Goal: Check status: Check status

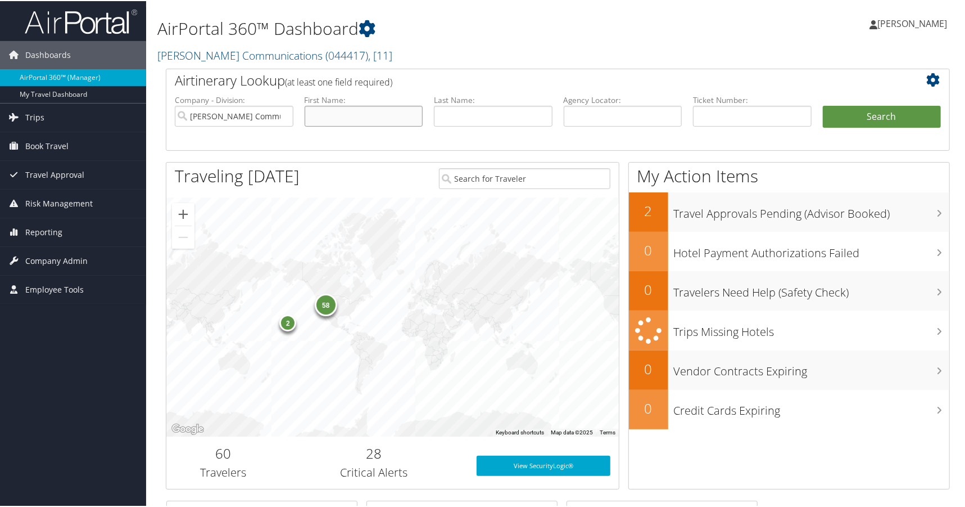
click at [356, 107] on input "text" at bounding box center [364, 115] width 119 height 21
type input "[PERSON_NAME]"
type input "lensing"
click at [876, 116] on button "Search" at bounding box center [882, 116] width 119 height 22
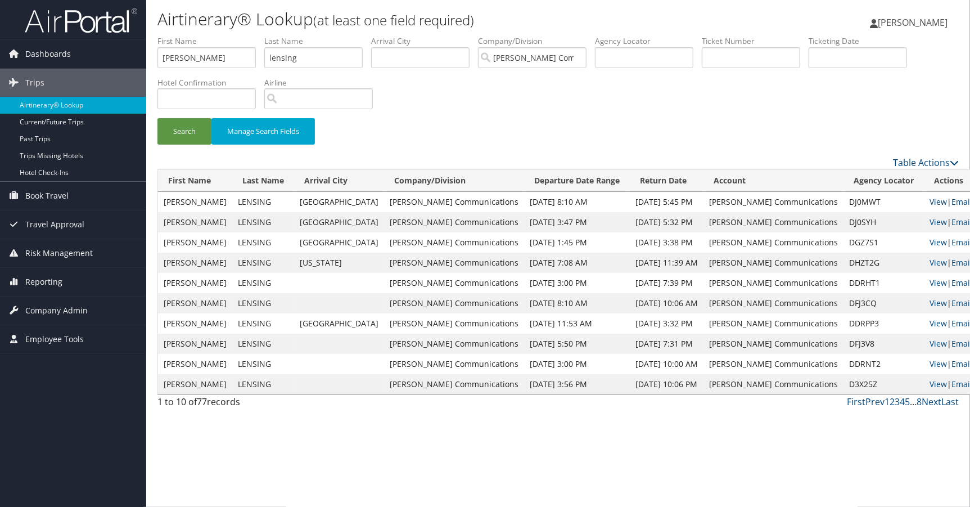
click at [929, 201] on link "View" at bounding box center [937, 201] width 17 height 11
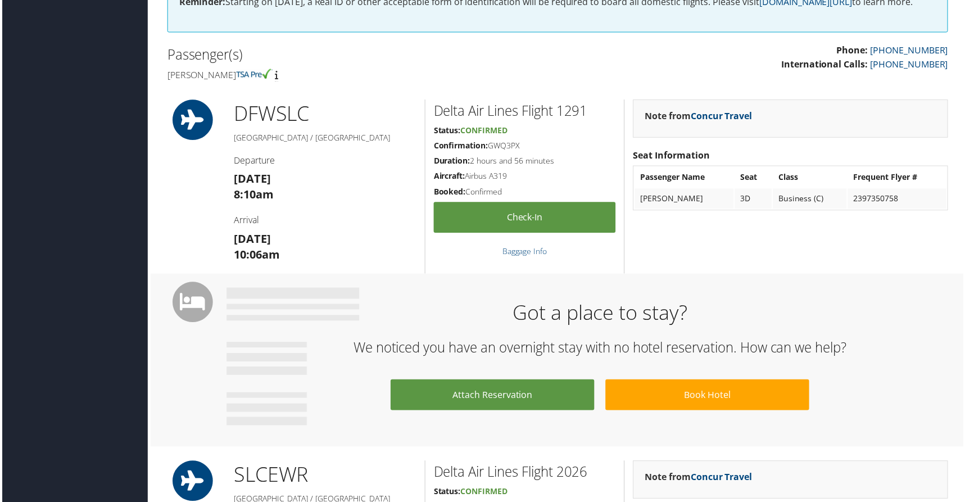
scroll to position [262, 0]
